Goal: Information Seeking & Learning: Learn about a topic

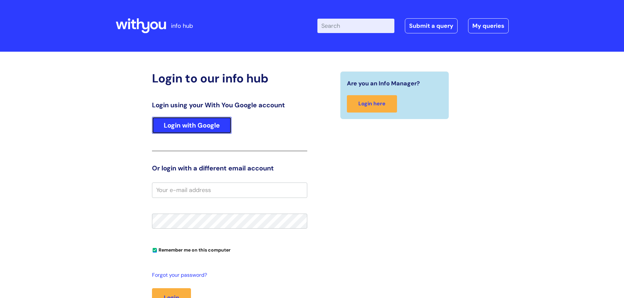
click at [199, 132] on link "Login with Google" at bounding box center [192, 125] width 80 height 17
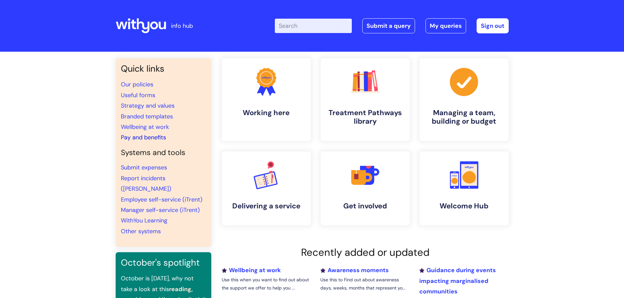
click at [136, 139] on link "Pay and benefits" at bounding box center [143, 138] width 45 height 8
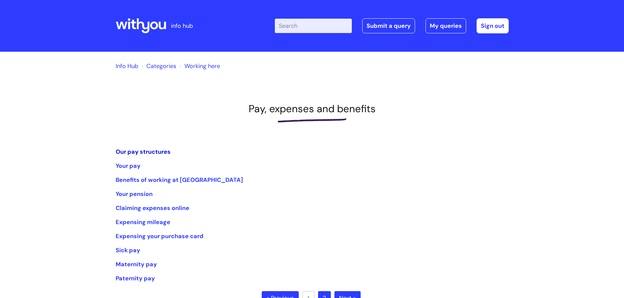
click at [139, 155] on link "Our pay structures" at bounding box center [143, 152] width 55 height 8
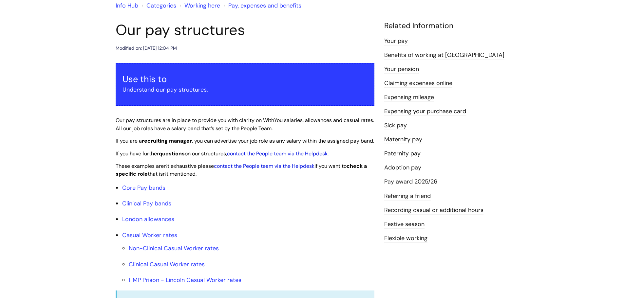
scroll to position [164, 0]
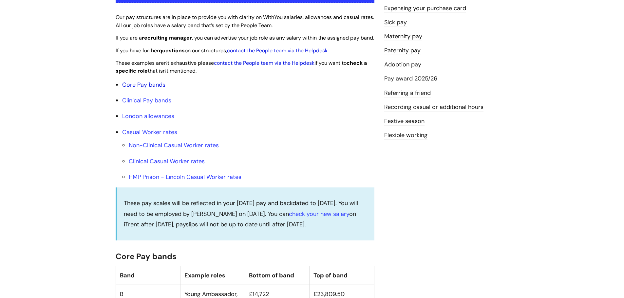
click at [144, 89] on link "Core Pay bands" at bounding box center [143, 85] width 43 height 8
click at [151, 89] on link "Core Pay bands" at bounding box center [143, 85] width 43 height 8
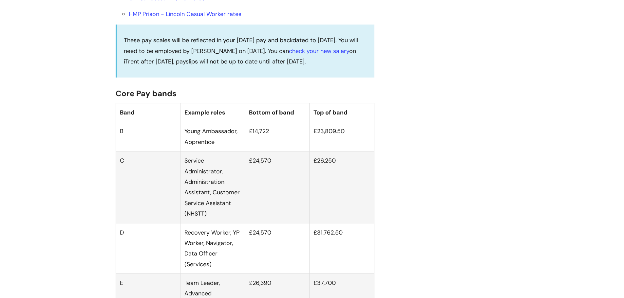
scroll to position [164, 0]
